Goal: Task Accomplishment & Management: Complete application form

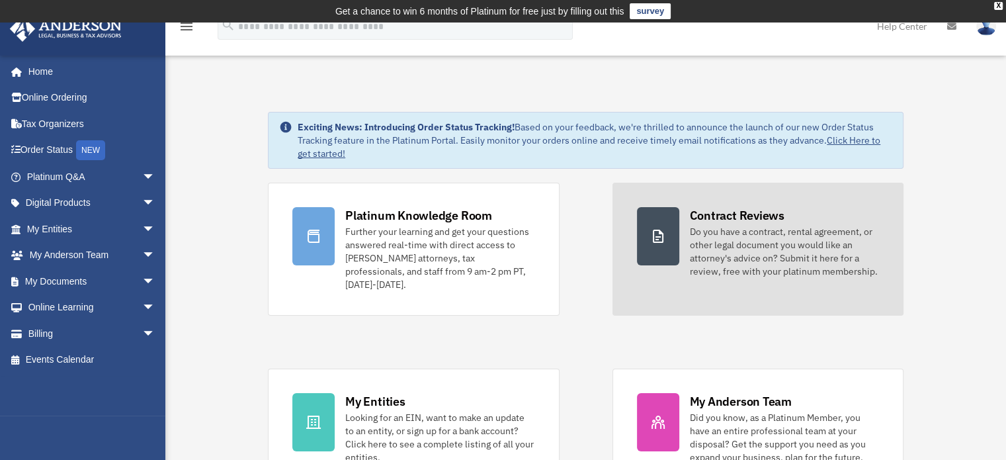
click at [781, 249] on div "Do you have a contract, rental agreement, or other legal document you would lik…" at bounding box center [784, 251] width 189 height 53
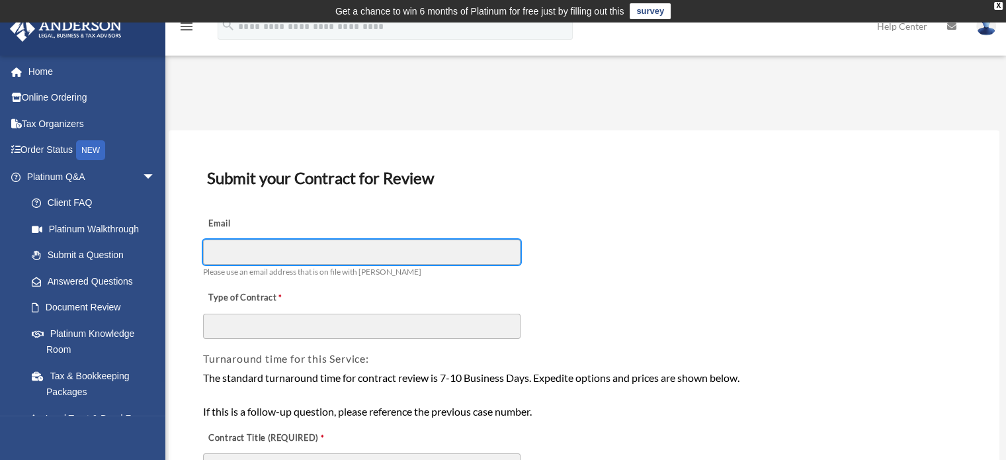
click at [279, 252] on input "Email" at bounding box center [362, 251] width 318 height 25
type input "**********"
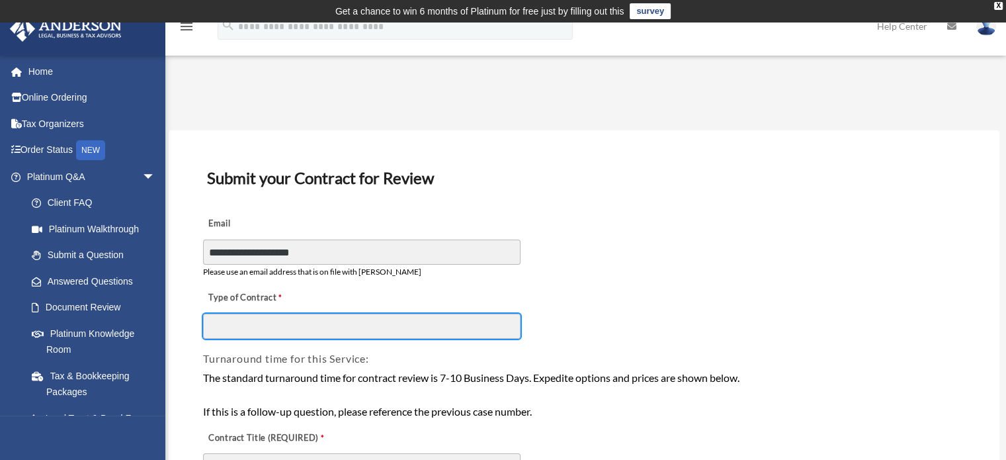
click at [259, 333] on input "Type of Contract" at bounding box center [362, 326] width 318 height 25
type input "**********"
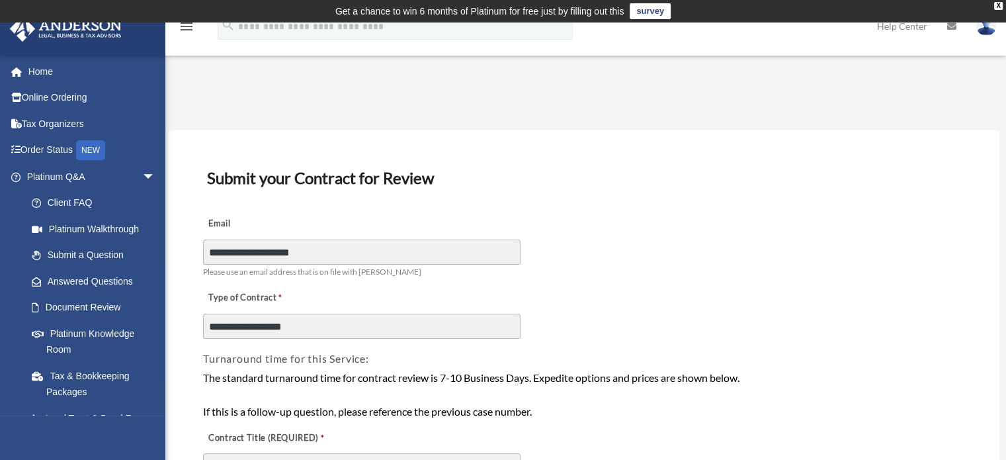
click at [688, 277] on div "**********" at bounding box center [584, 244] width 765 height 74
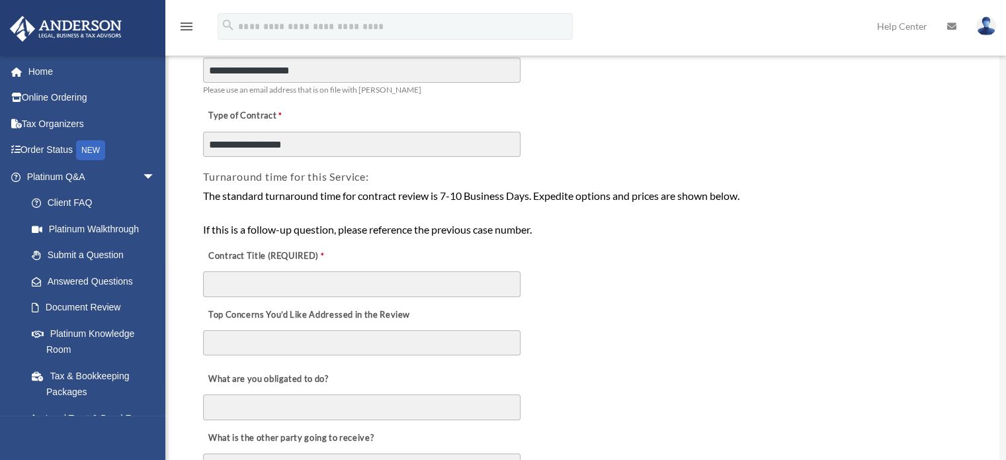
scroll to position [212, 0]
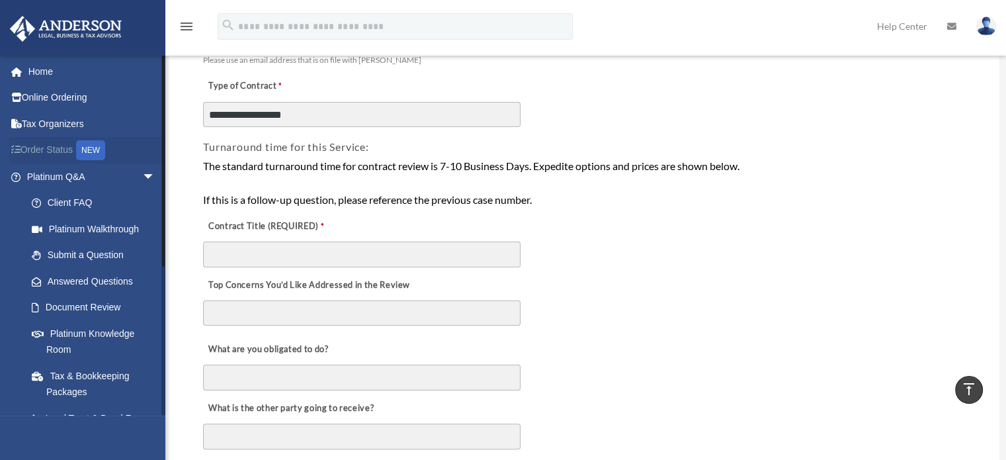
click at [56, 150] on link "Order Status NEW" at bounding box center [92, 150] width 166 height 27
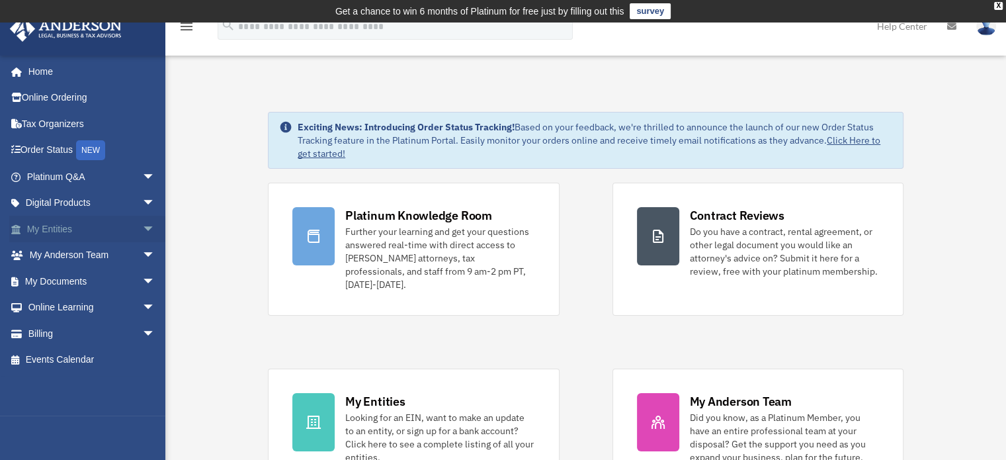
click at [54, 228] on link "My Entities arrow_drop_down" at bounding box center [92, 229] width 166 height 26
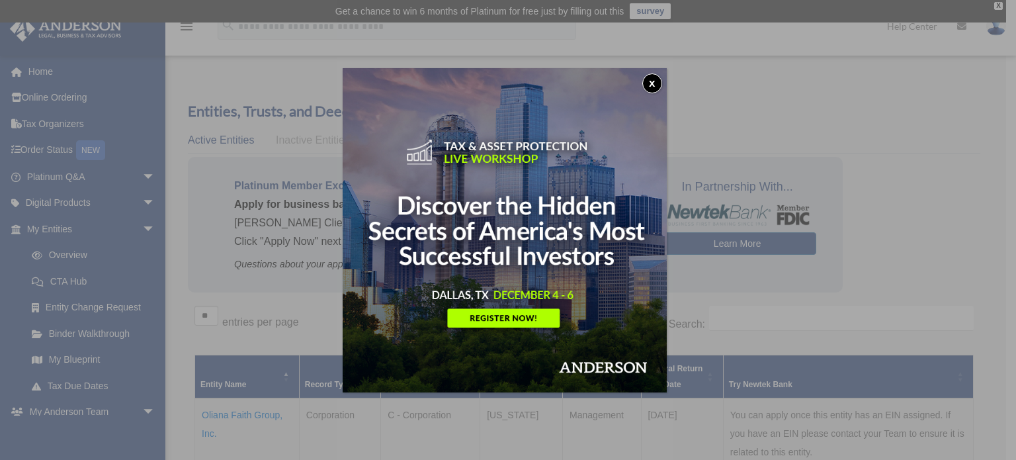
click at [654, 84] on button "x" at bounding box center [652, 83] width 20 height 20
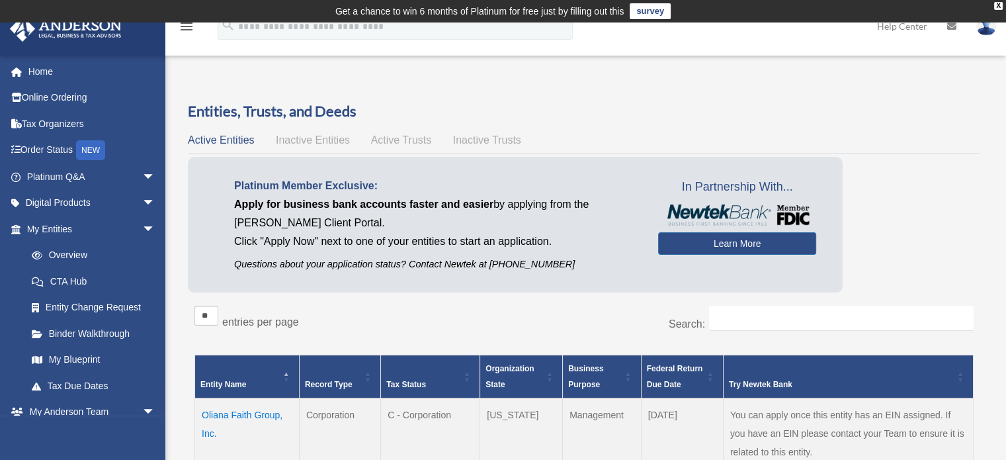
click at [904, 191] on div "Platinum Member Exclusive: Apply for business bank accounts faster and easier b…" at bounding box center [584, 228] width 793 height 142
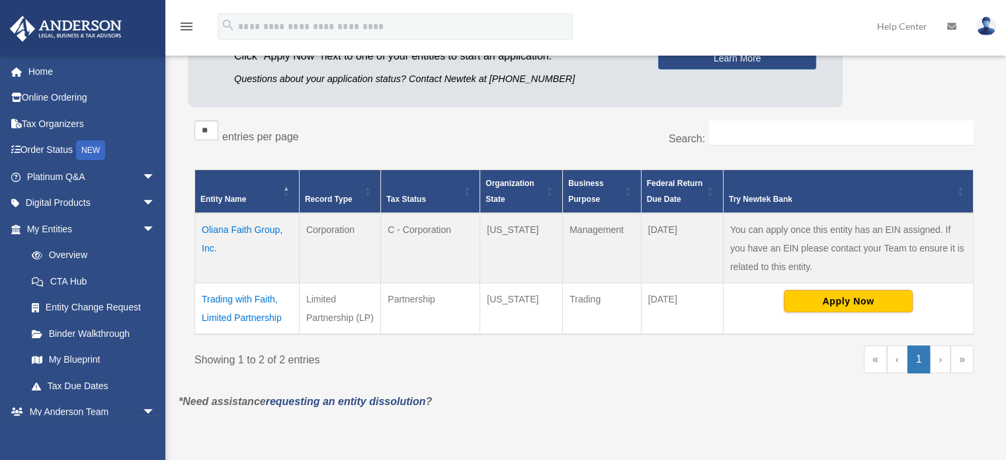
scroll to position [212, 0]
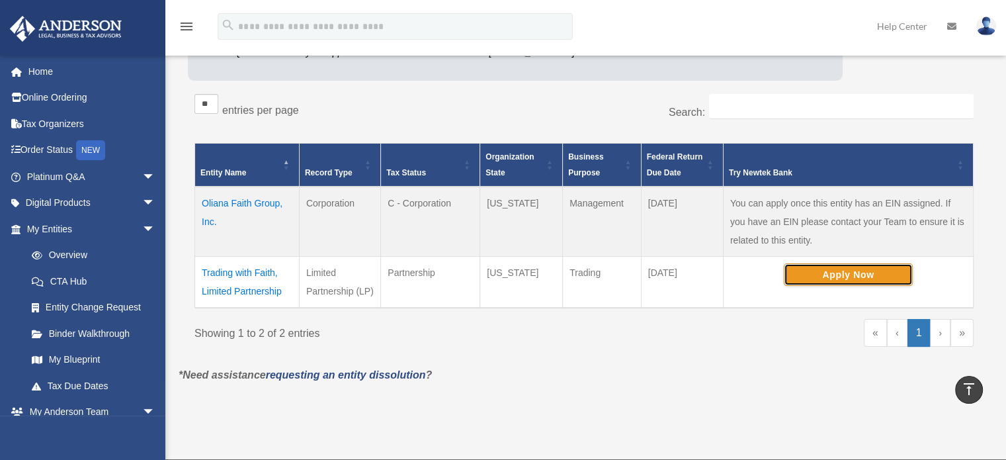
click at [844, 273] on button "Apply Now" at bounding box center [848, 274] width 129 height 22
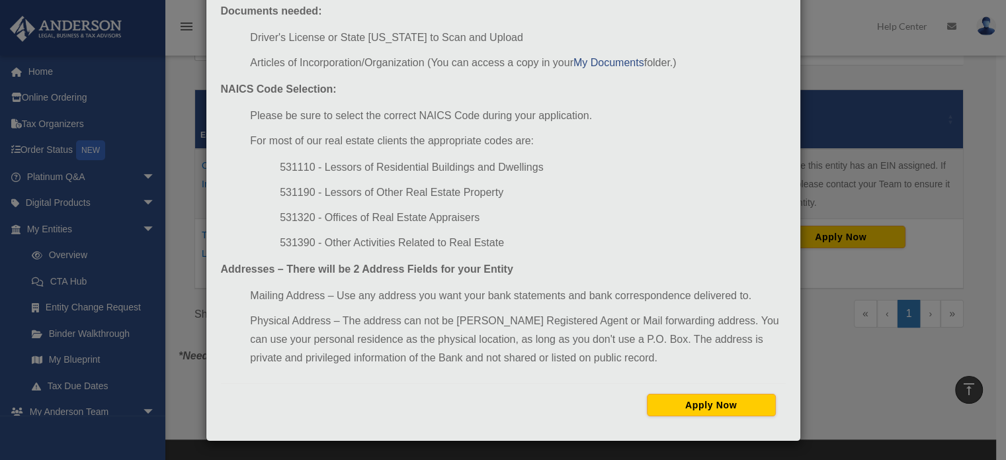
scroll to position [120, 0]
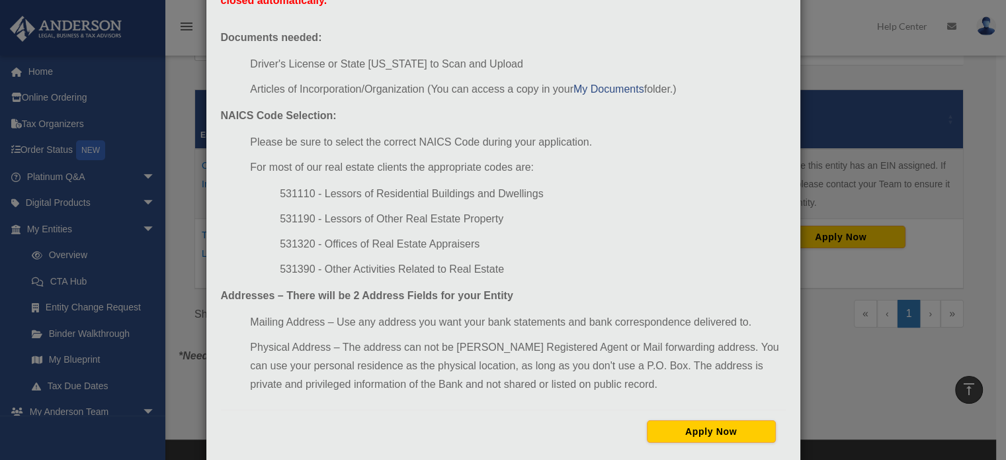
click at [696, 190] on li "531110 - Lessors of Residential Buildings and Dwellings" at bounding box center [532, 194] width 505 height 19
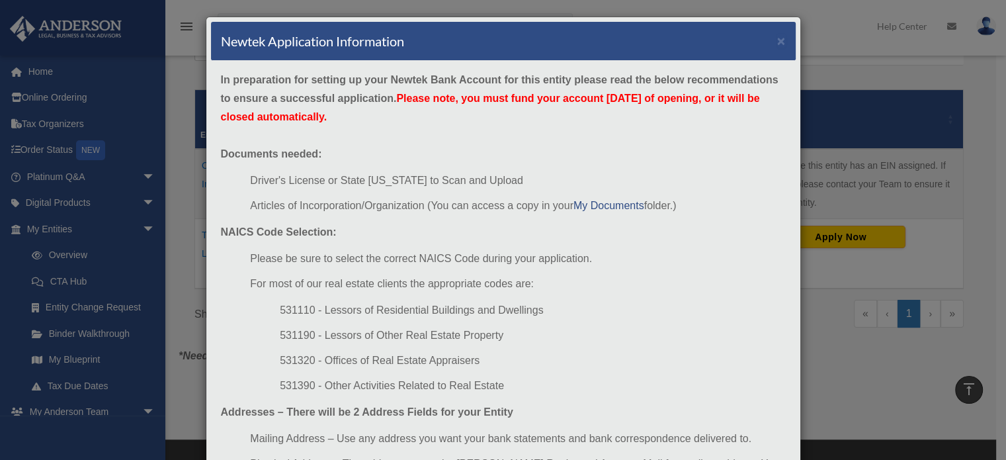
scroll to position [0, 0]
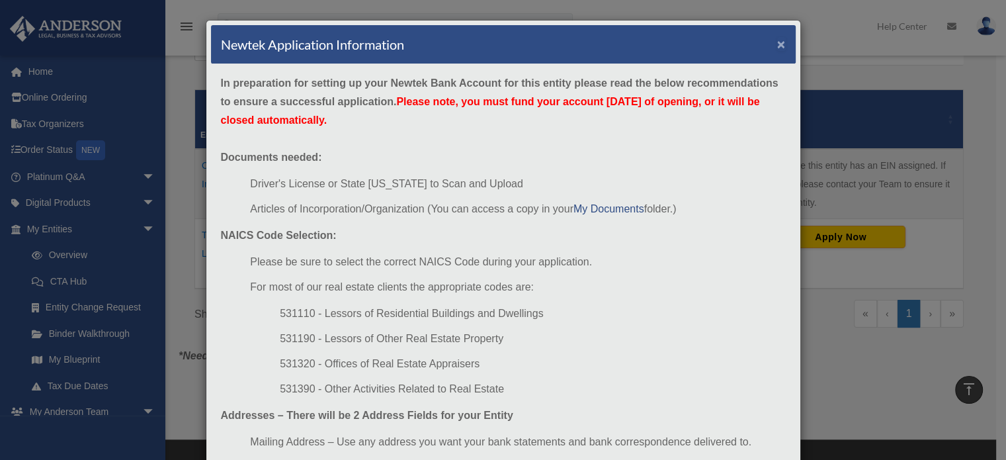
click at [778, 44] on button "×" at bounding box center [781, 44] width 9 height 14
